Goal: Find specific page/section: Find specific page/section

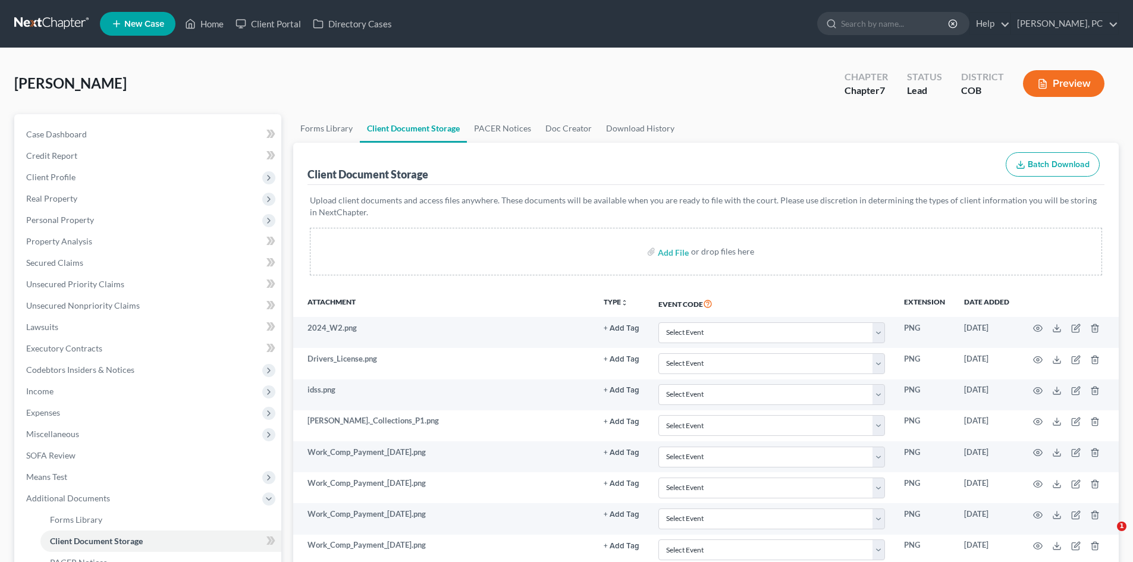
select select "5"
select select "28"
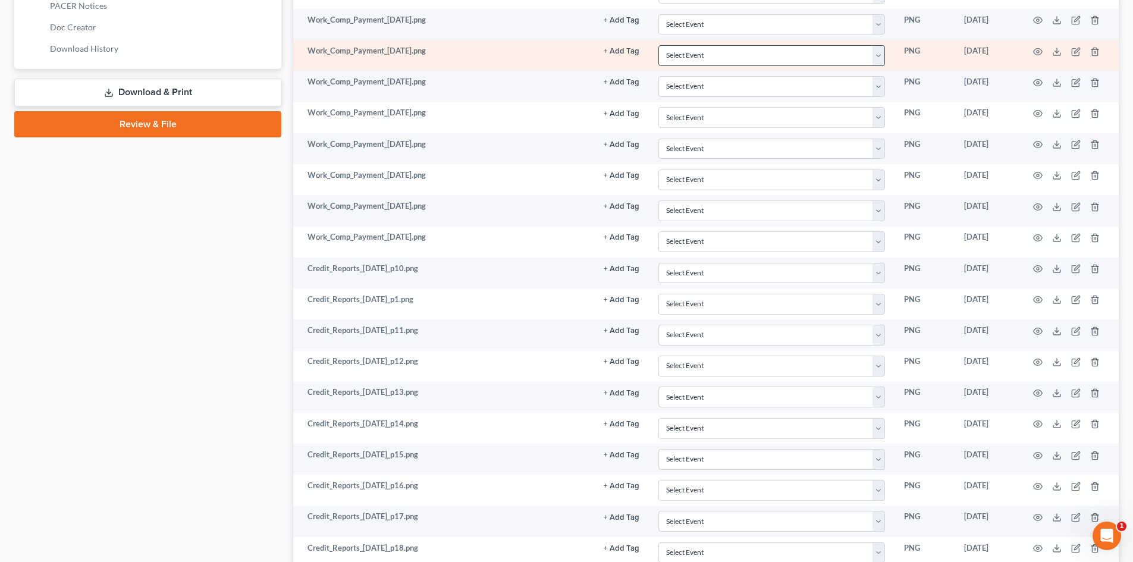
scroll to position [553, 0]
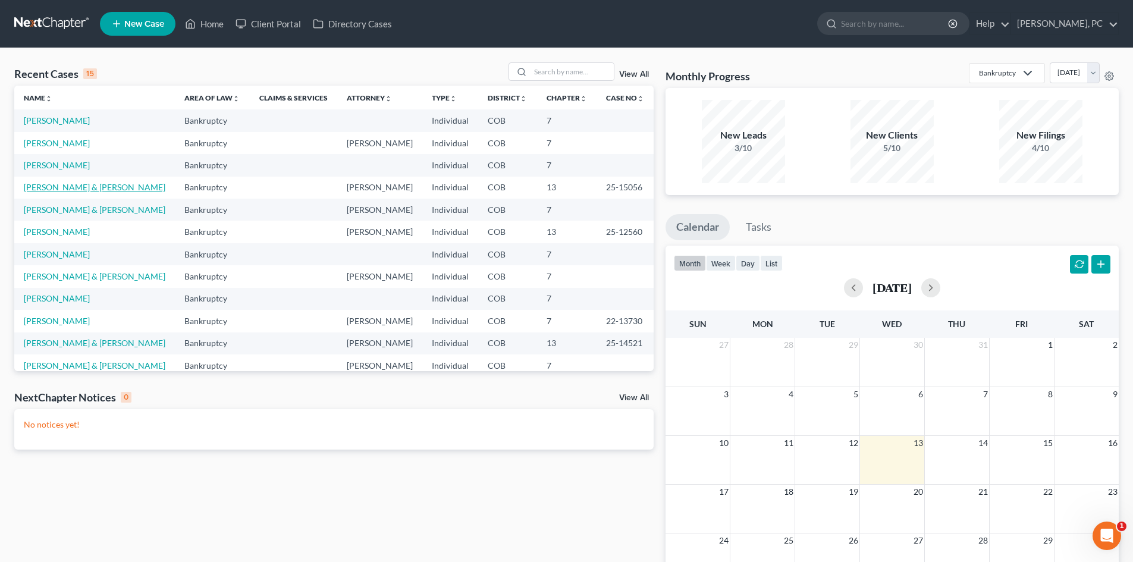
click at [46, 186] on link "[PERSON_NAME] & [PERSON_NAME]" at bounding box center [95, 187] width 142 height 10
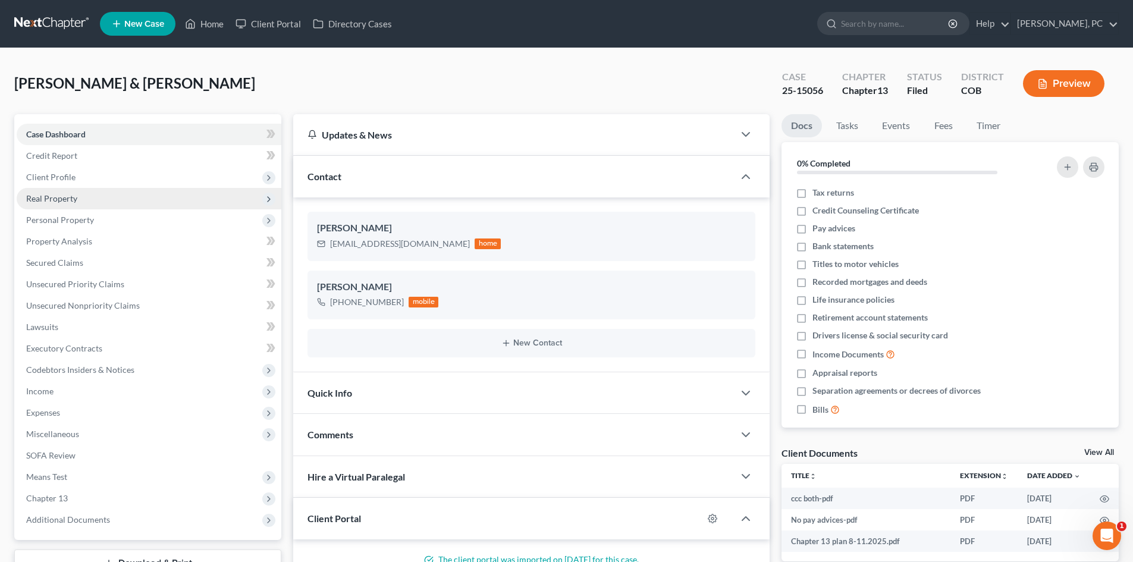
click at [56, 197] on span "Real Property" at bounding box center [51, 198] width 51 height 10
click at [64, 265] on span "Secured Claims" at bounding box center [54, 263] width 57 height 10
